Goal: Contribute content: Add original content to the website for others to see

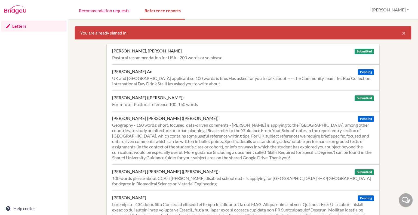
scroll to position [1247, 0]
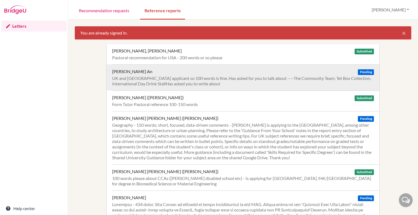
drag, startPoint x: 0, startPoint y: 0, endPoint x: 259, endPoint y: 78, distance: 270.3
click at [259, 78] on div "UK and [GEOGRAPHIC_DATA] applicant so 100 words is fine. Has asked for you to t…" at bounding box center [243, 81] width 262 height 11
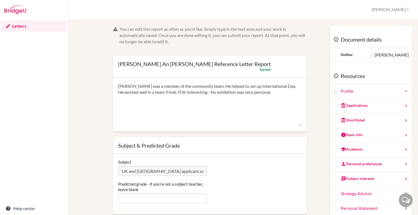
drag, startPoint x: 267, startPoint y: 91, endPoint x: 110, endPoint y: 87, distance: 156.4
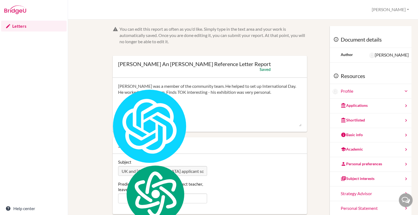
click at [131, 86] on textarea "Truong was a member of the community team. He helped to set up International Da…" at bounding box center [209, 105] width 183 height 44
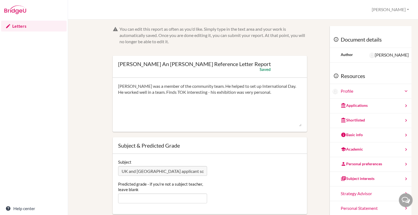
click at [147, 86] on textarea "Truong Anh was a member of the community team. He helped to set up Internationa…" at bounding box center [209, 105] width 183 height 44
click at [192, 88] on textarea "Truong Anh has been a member of the community team. He helped to set up Interna…" at bounding box center [209, 105] width 183 height 44
click at [214, 86] on textarea "Truong Anh has been a member of the Community team. He helped to set up Interna…" at bounding box center [209, 105] width 183 height 44
click at [124, 93] on textarea "Truong Anh has been a member of the Community Team. He helped to set up Interna…" at bounding box center [209, 105] width 183 height 44
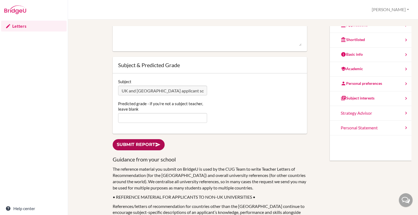
type textarea "Truong Anh has been a member of the Community Team. He helped to set up Interna…"
click at [137, 149] on link "Submit report" at bounding box center [139, 144] width 52 height 11
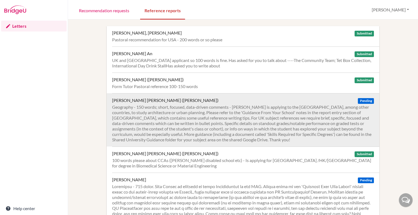
click at [318, 108] on div "Geography - 150 words; short, focused, data-driven comments - [PERSON_NAME] is …" at bounding box center [243, 123] width 262 height 38
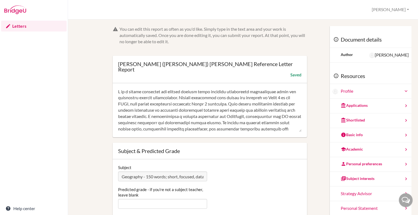
click at [120, 89] on textarea at bounding box center [209, 111] width 183 height 44
click at [145, 89] on textarea at bounding box center [209, 111] width 183 height 44
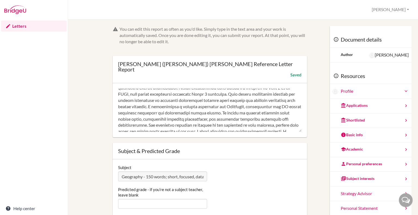
scroll to position [11, 0]
click at [201, 100] on textarea at bounding box center [209, 111] width 183 height 44
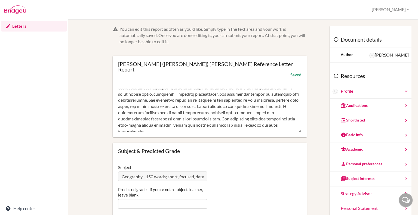
scroll to position [35, 0]
click at [129, 89] on textarea at bounding box center [209, 111] width 183 height 44
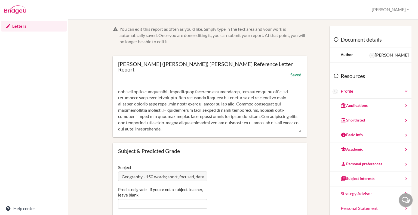
scroll to position [43, 0]
click at [284, 102] on textarea at bounding box center [209, 111] width 183 height 44
drag, startPoint x: 234, startPoint y: 118, endPoint x: 162, endPoint y: 118, distance: 71.5
click at [162, 118] on textarea at bounding box center [209, 111] width 183 height 44
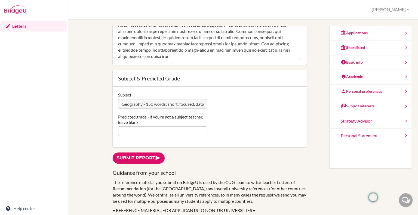
scroll to position [75, 0]
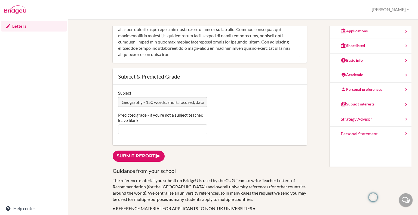
type textarea "Ivan is a competent and engaged student whose academic performance consistently…"
click at [176, 125] on input "Predicted grade - if you're not a subject teacher, leave blank" at bounding box center [162, 130] width 89 height 10
type input "u"
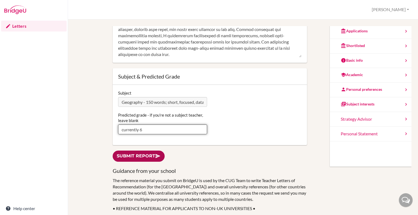
type input "currently 6"
click at [143, 151] on link "Submit report" at bounding box center [139, 156] width 52 height 11
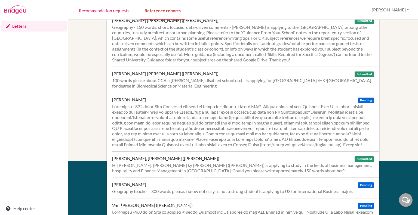
scroll to position [158, 0]
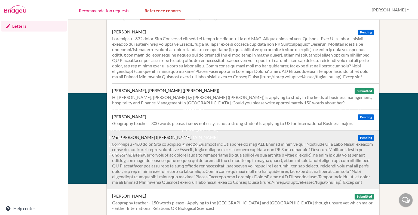
click at [184, 182] on div at bounding box center [243, 163] width 262 height 44
click at [221, 157] on div at bounding box center [243, 163] width 262 height 44
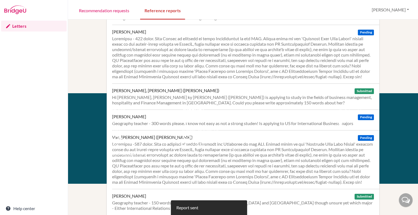
scroll to position [1247, 0]
